Goal: Navigation & Orientation: Find specific page/section

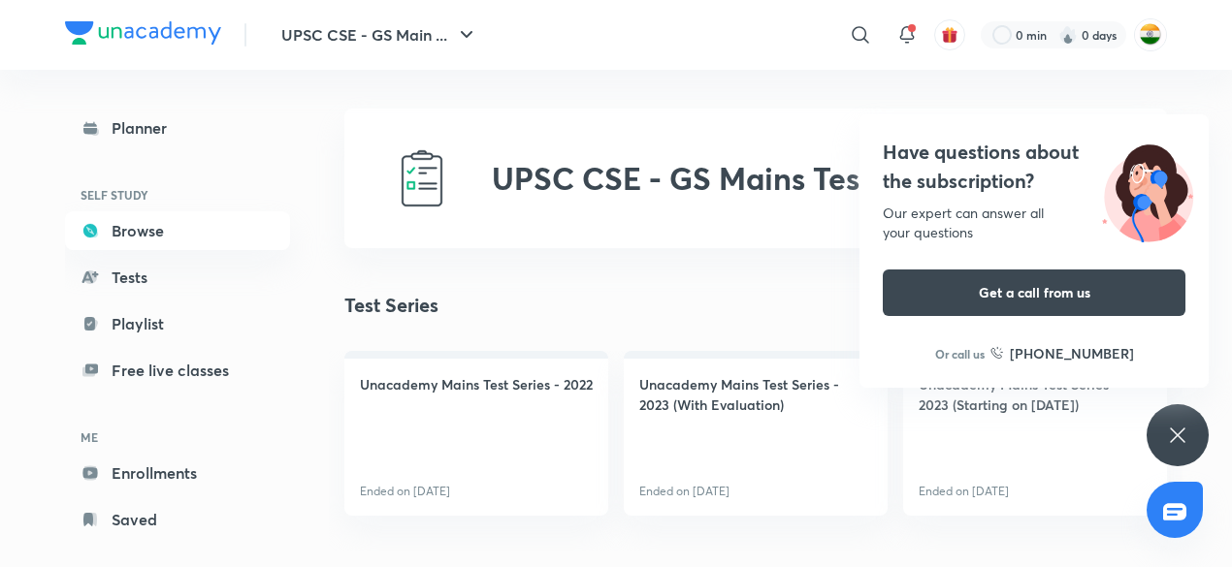
click at [1199, 437] on div "Have questions about the subscription? Our expert can answer all your questions…" at bounding box center [1178, 436] width 62 height 62
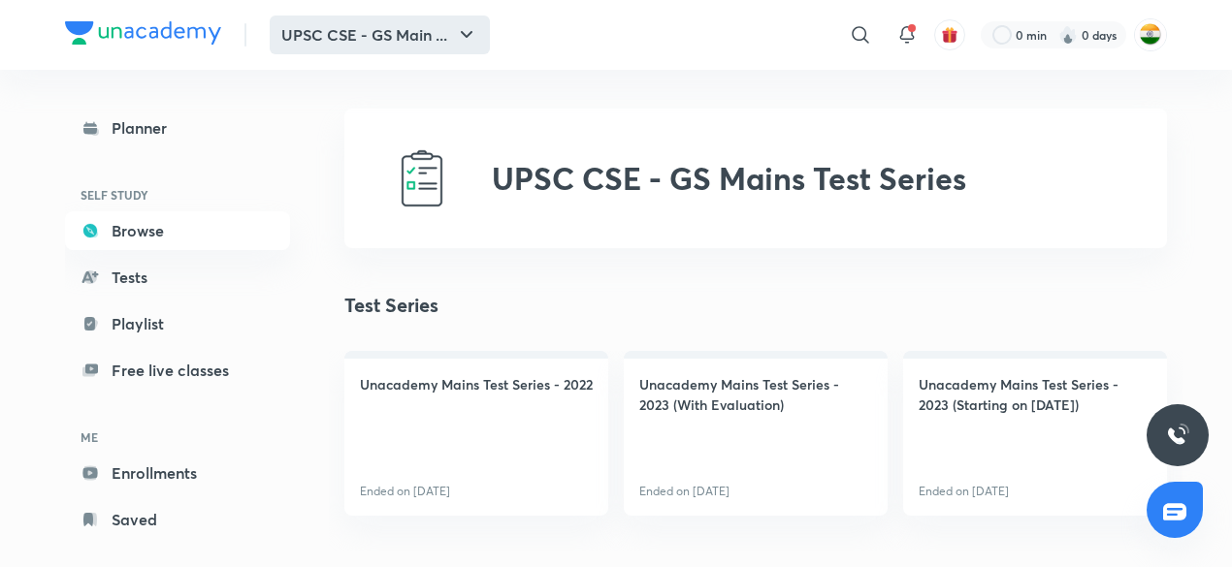
click at [382, 26] on button "UPSC CSE - GS Main ..." at bounding box center [380, 35] width 220 height 39
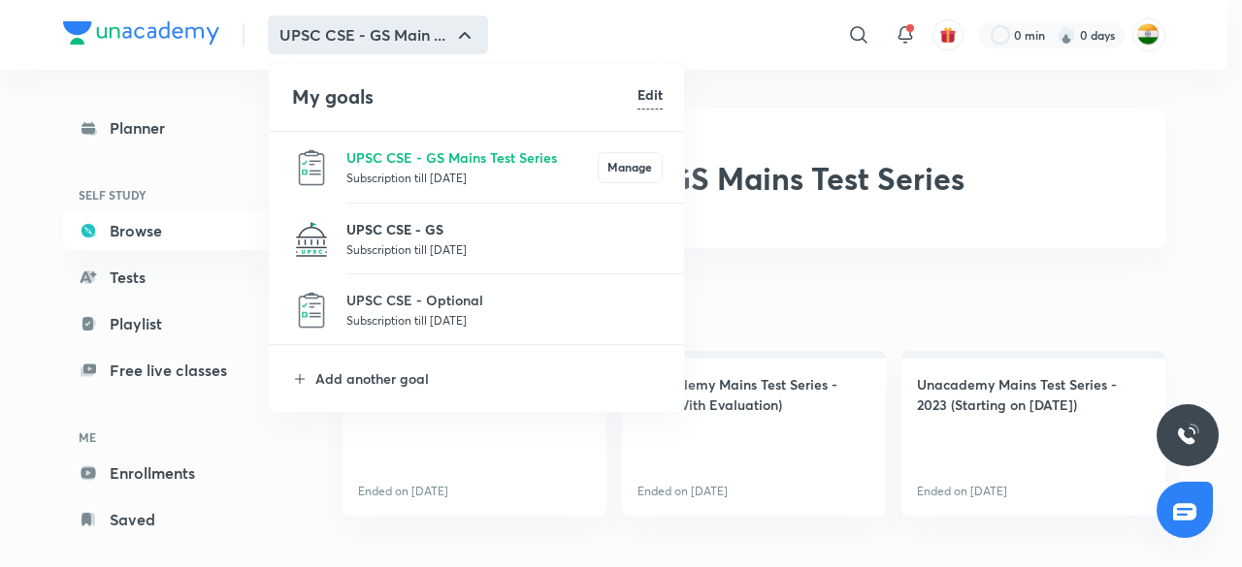
click at [388, 223] on p "UPSC CSE - GS" at bounding box center [504, 229] width 316 height 20
